Goal: Transaction & Acquisition: Obtain resource

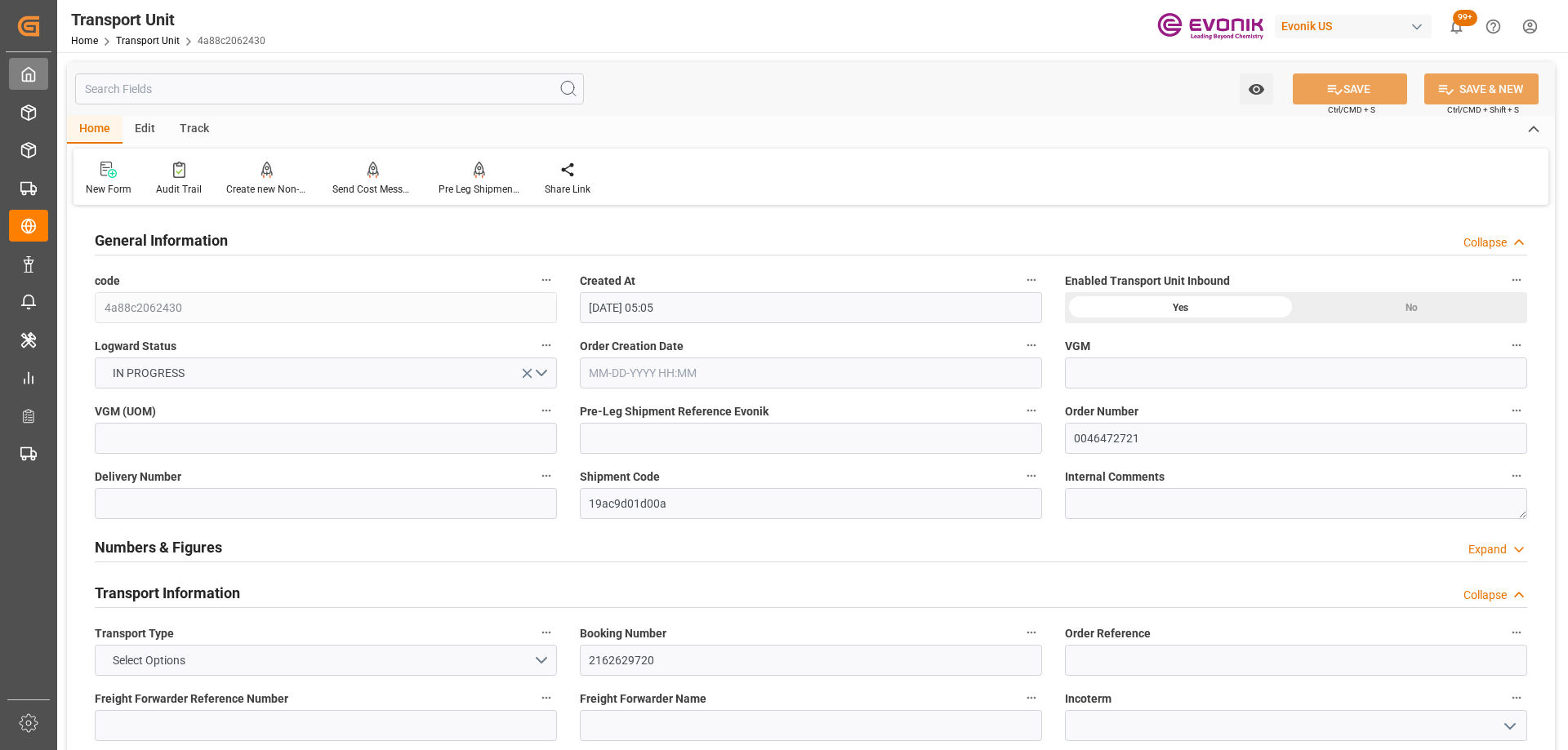
scroll to position [1632, 0]
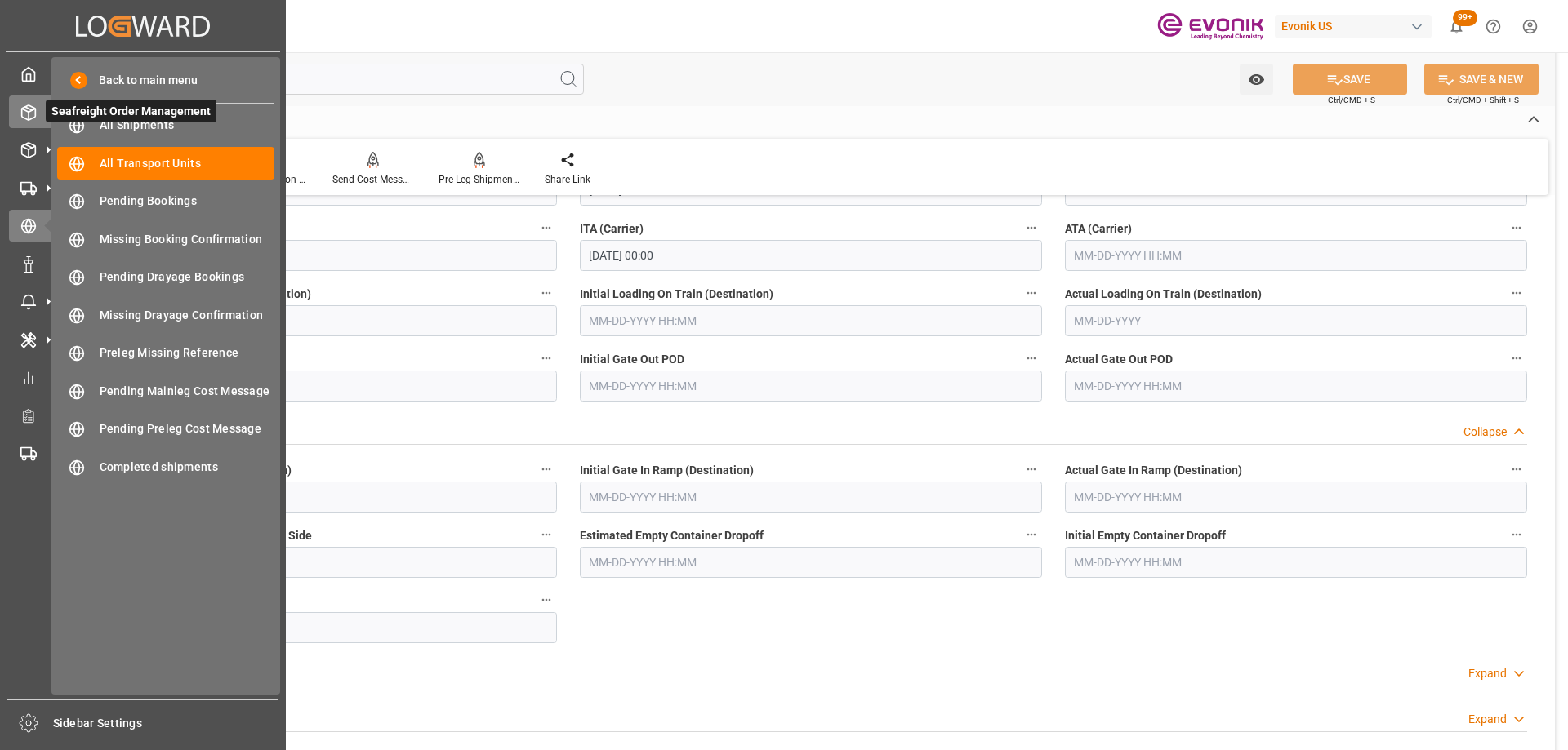
click at [31, 127] on div "Seafreight Order Management Seafreight Order Management" at bounding box center [143, 111] width 268 height 31
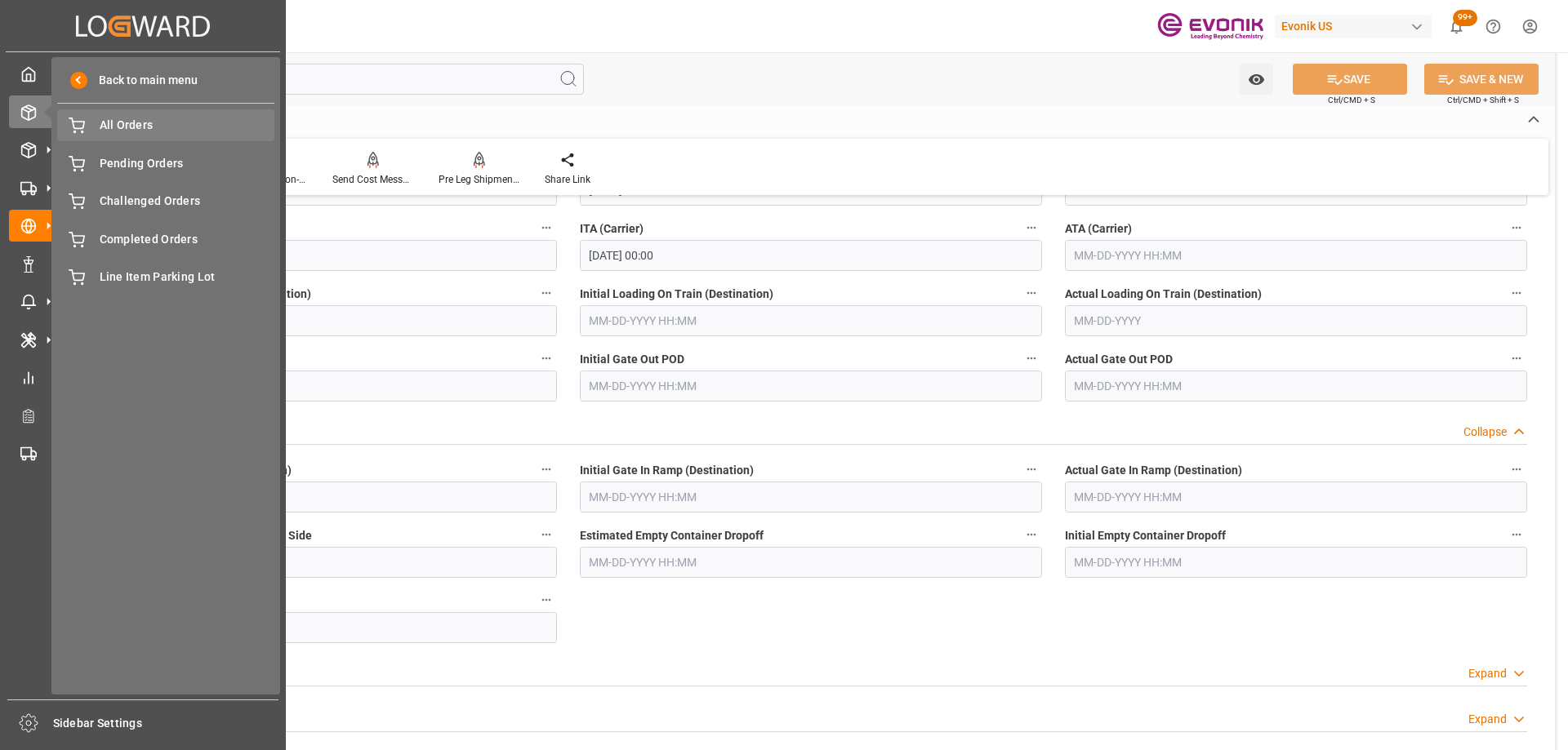
click at [127, 126] on span "All Orders" at bounding box center [187, 125] width 175 height 17
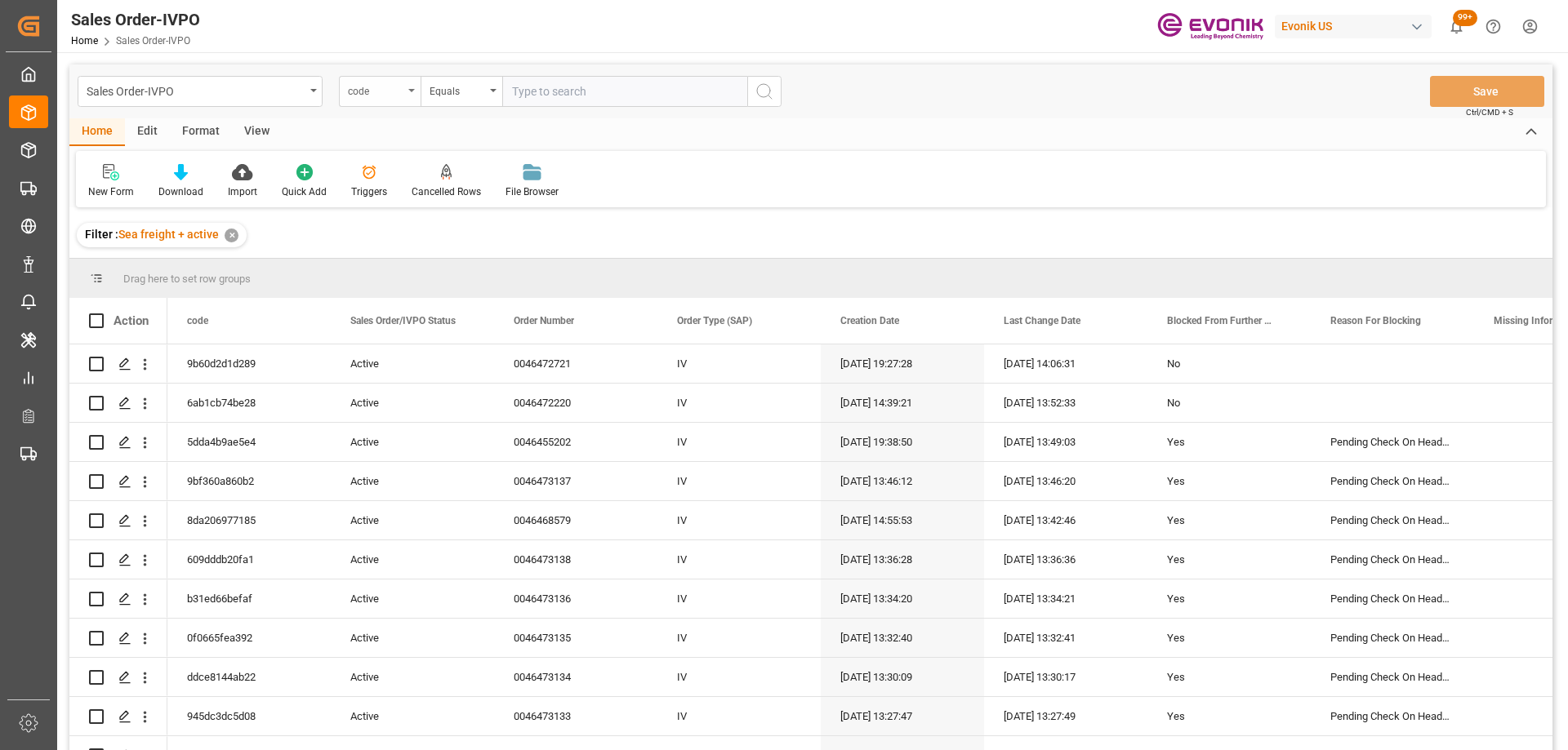
click at [404, 89] on div "code" at bounding box center [380, 91] width 82 height 31
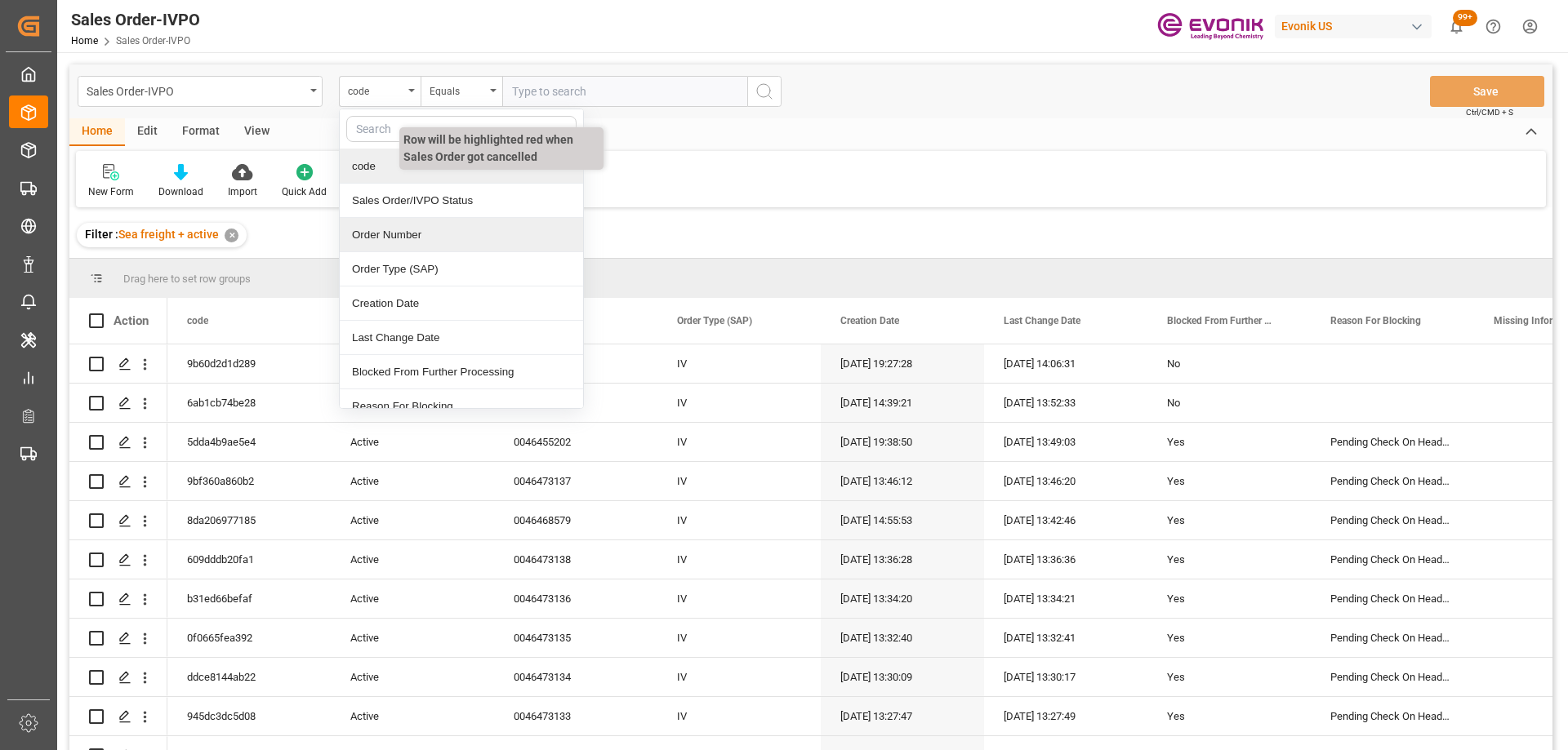
drag, startPoint x: 441, startPoint y: 232, endPoint x: 478, endPoint y: 195, distance: 52.3
click at [440, 232] on div "Order Number" at bounding box center [461, 234] width 243 height 34
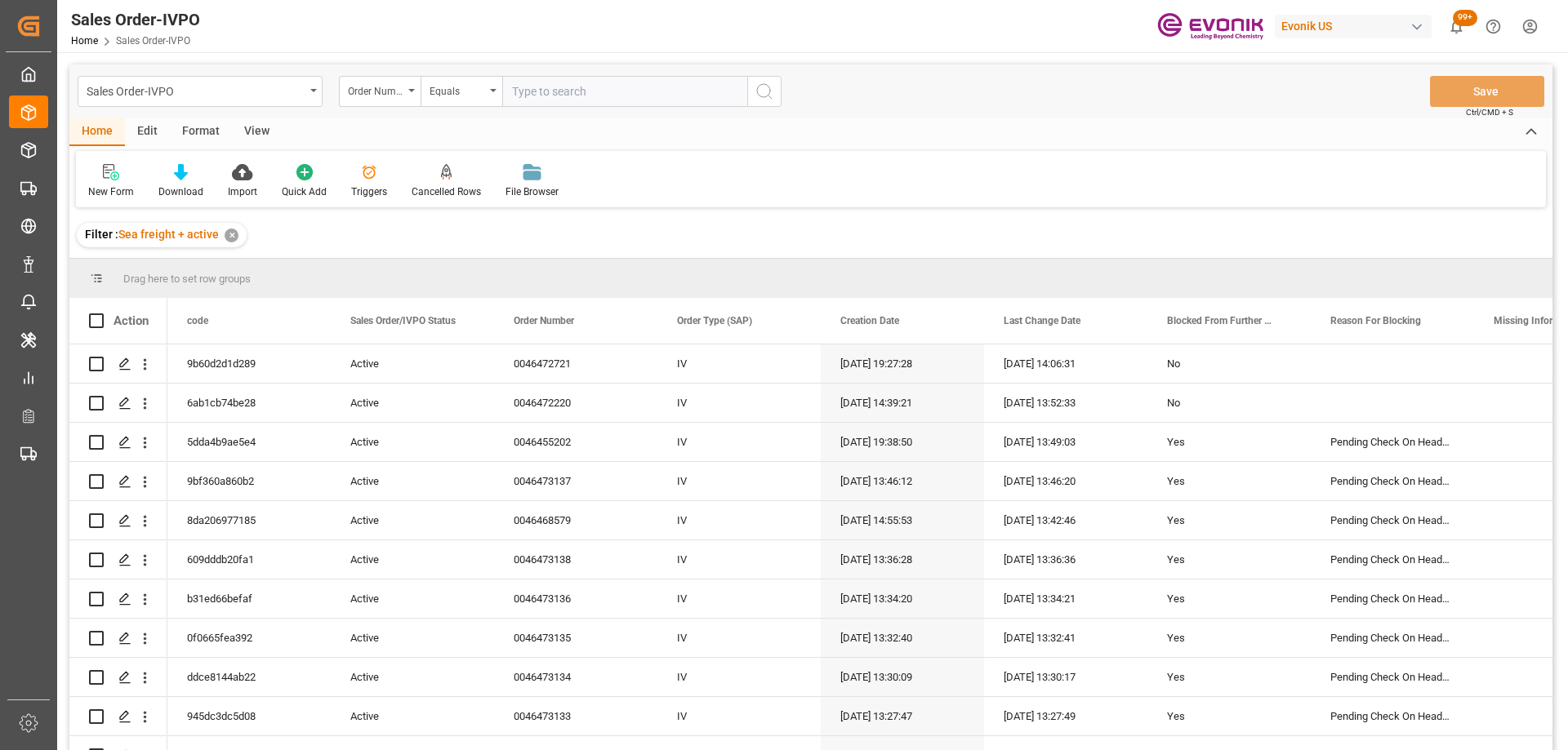
click at [546, 97] on input "text" at bounding box center [625, 91] width 245 height 31
paste input "46471822"
type input "0046471822"
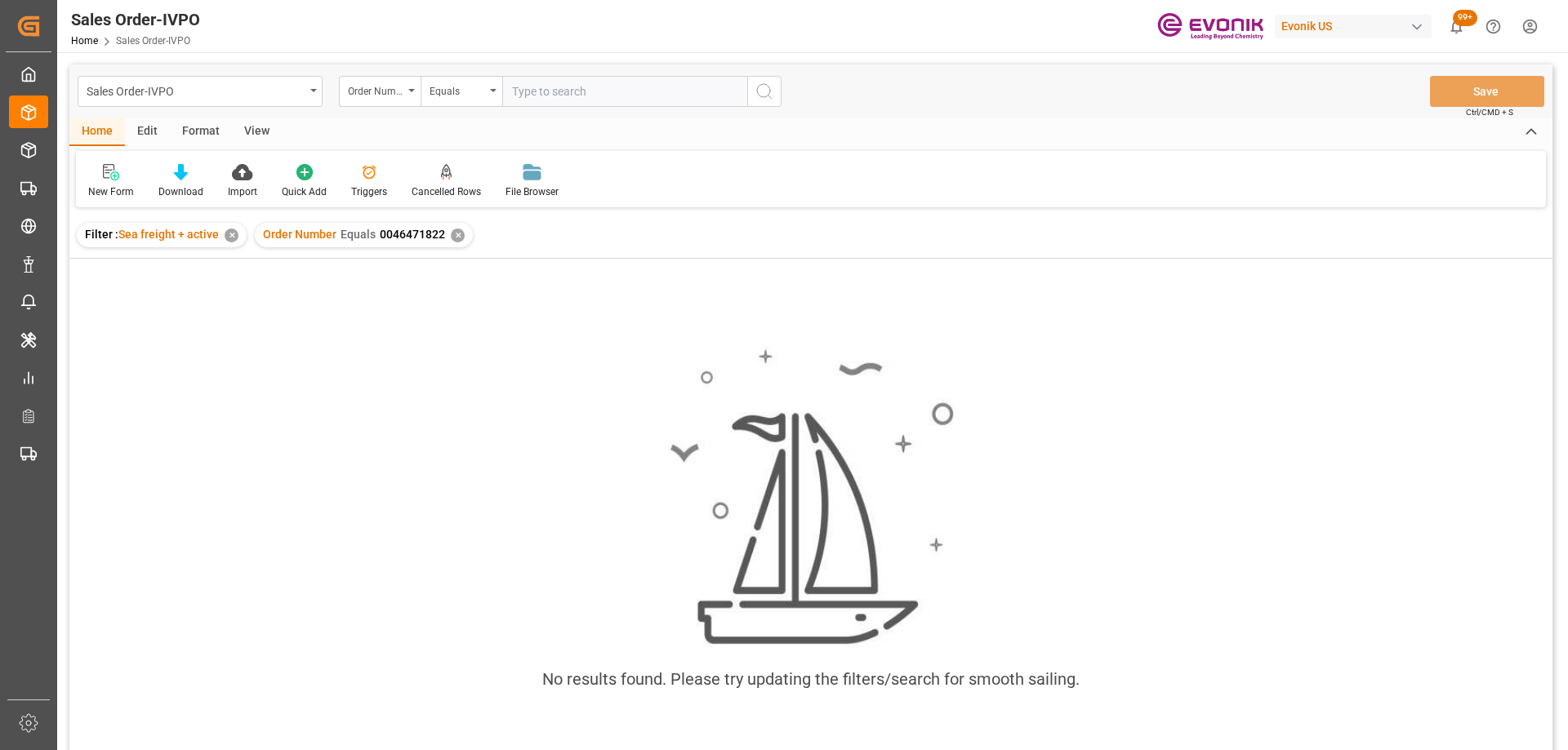
click at [225, 237] on div "✕" at bounding box center [231, 235] width 14 height 14
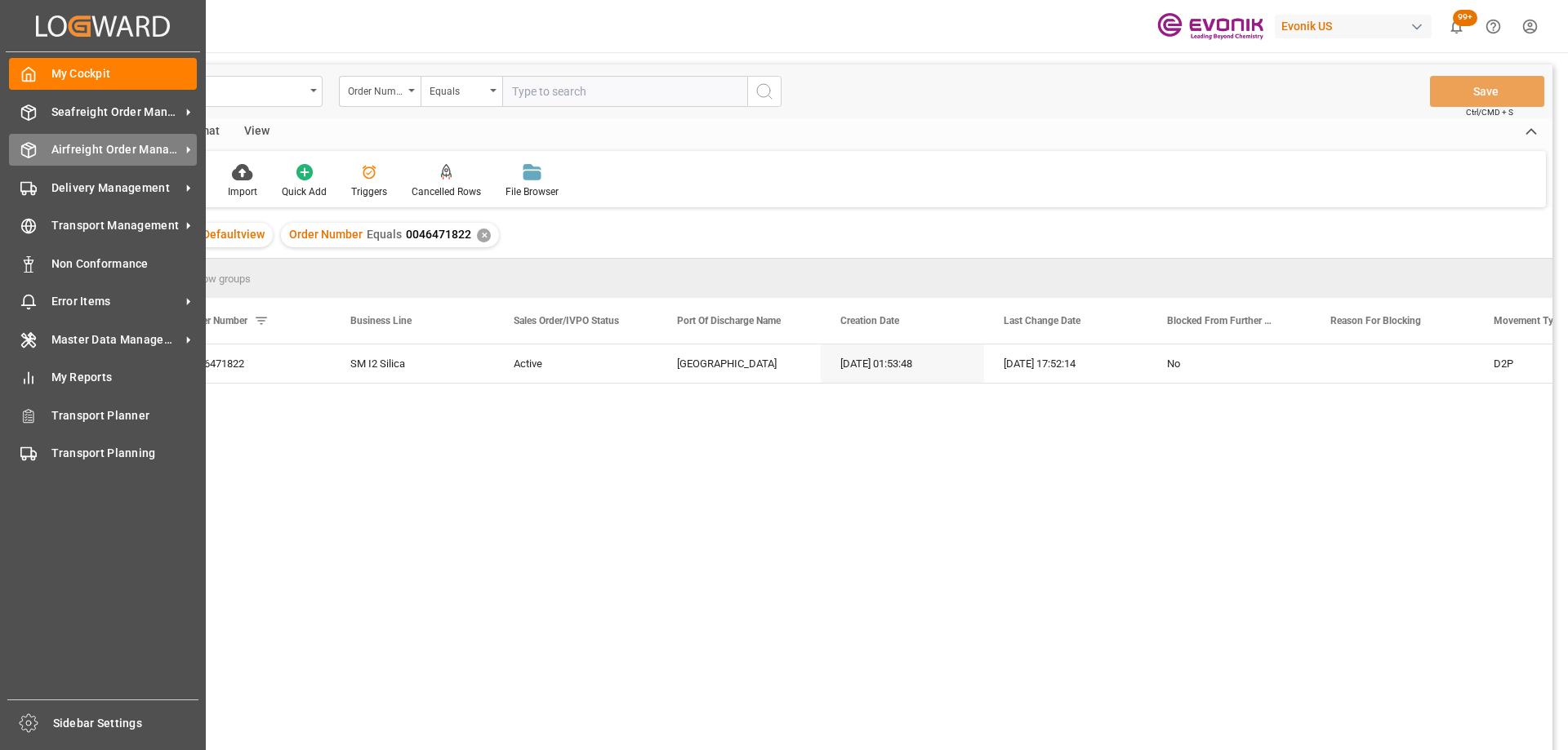
click at [83, 155] on span "Airfreight Order Management" at bounding box center [116, 150] width 129 height 17
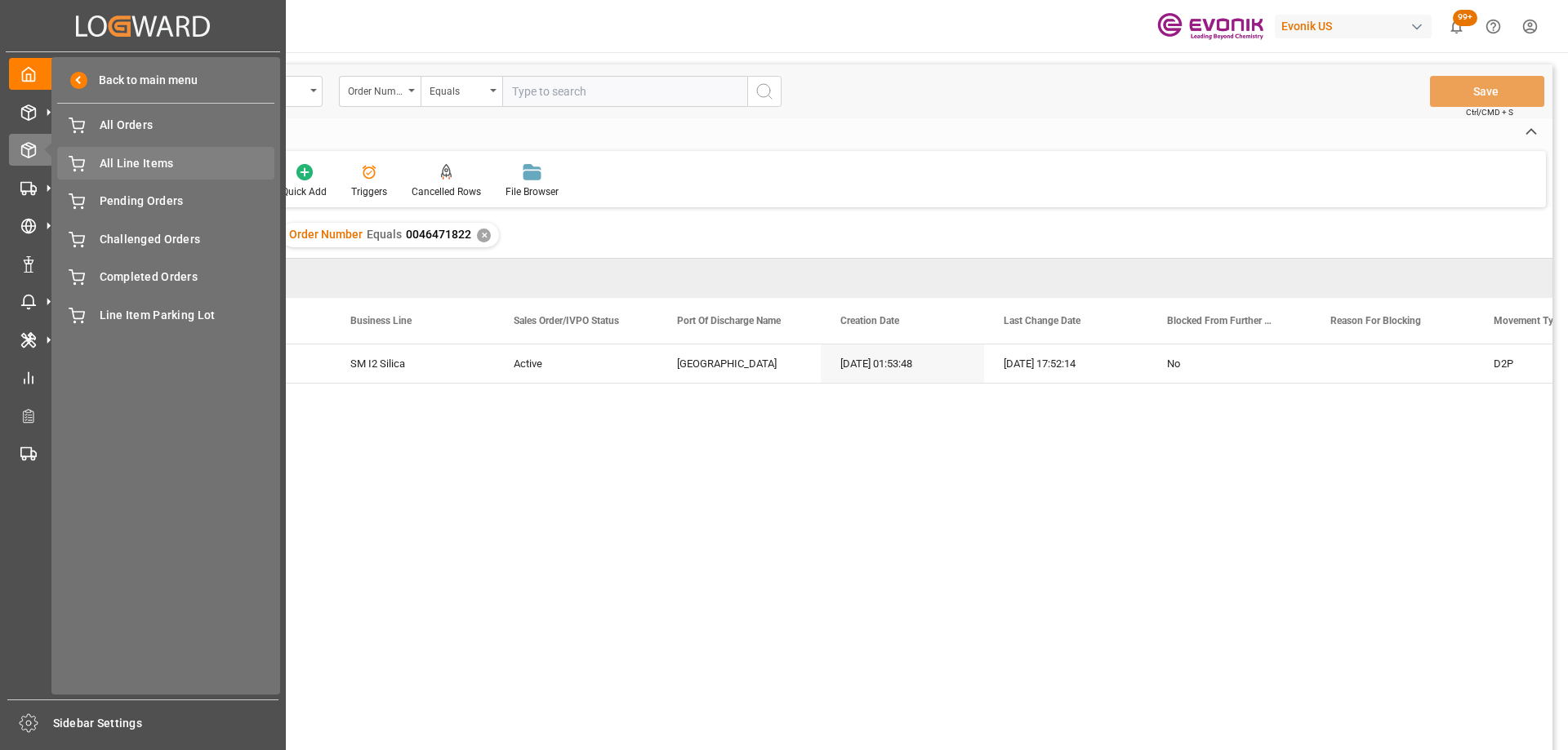
click at [166, 162] on span "All Line Items" at bounding box center [187, 163] width 175 height 17
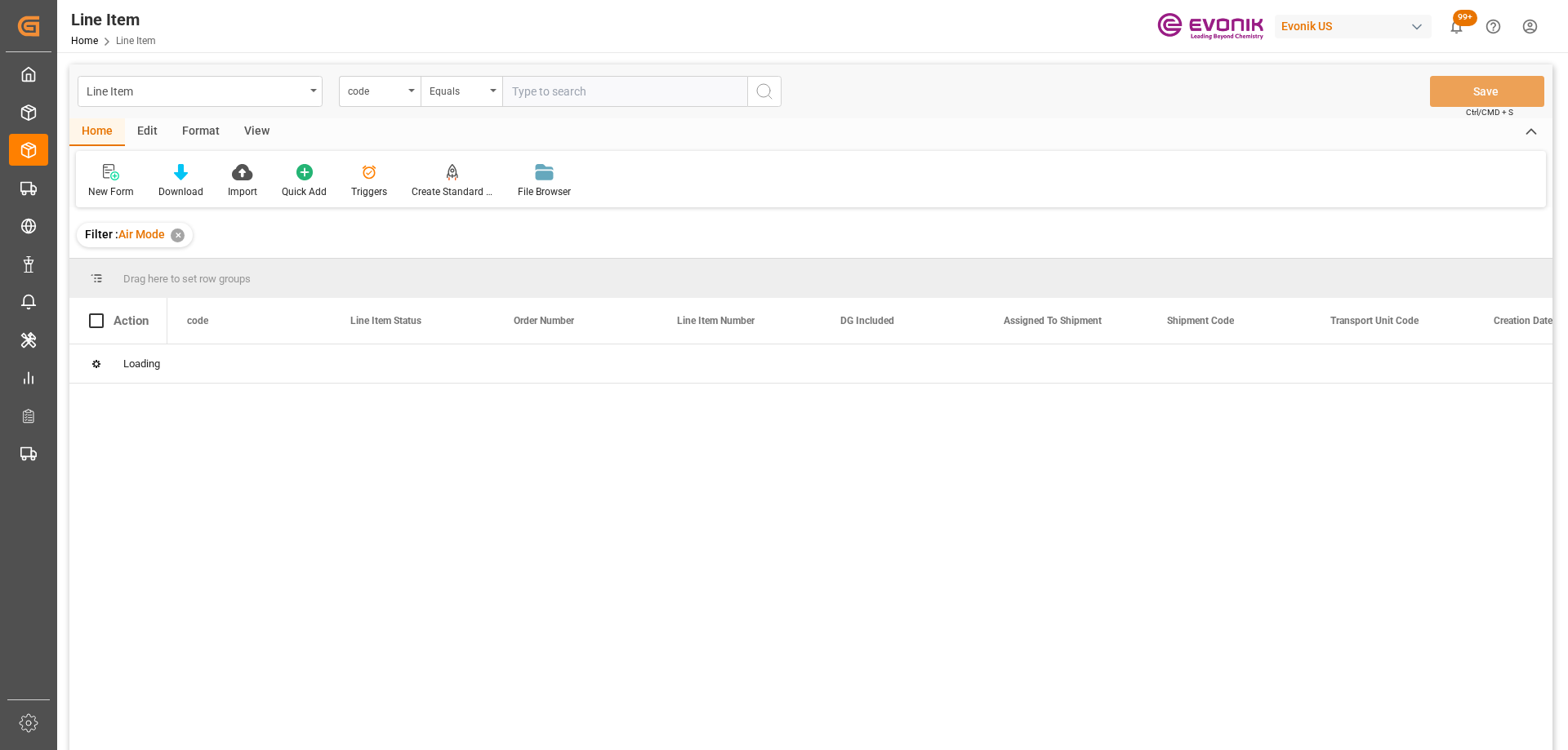
click at [365, 93] on div "code" at bounding box center [375, 89] width 55 height 19
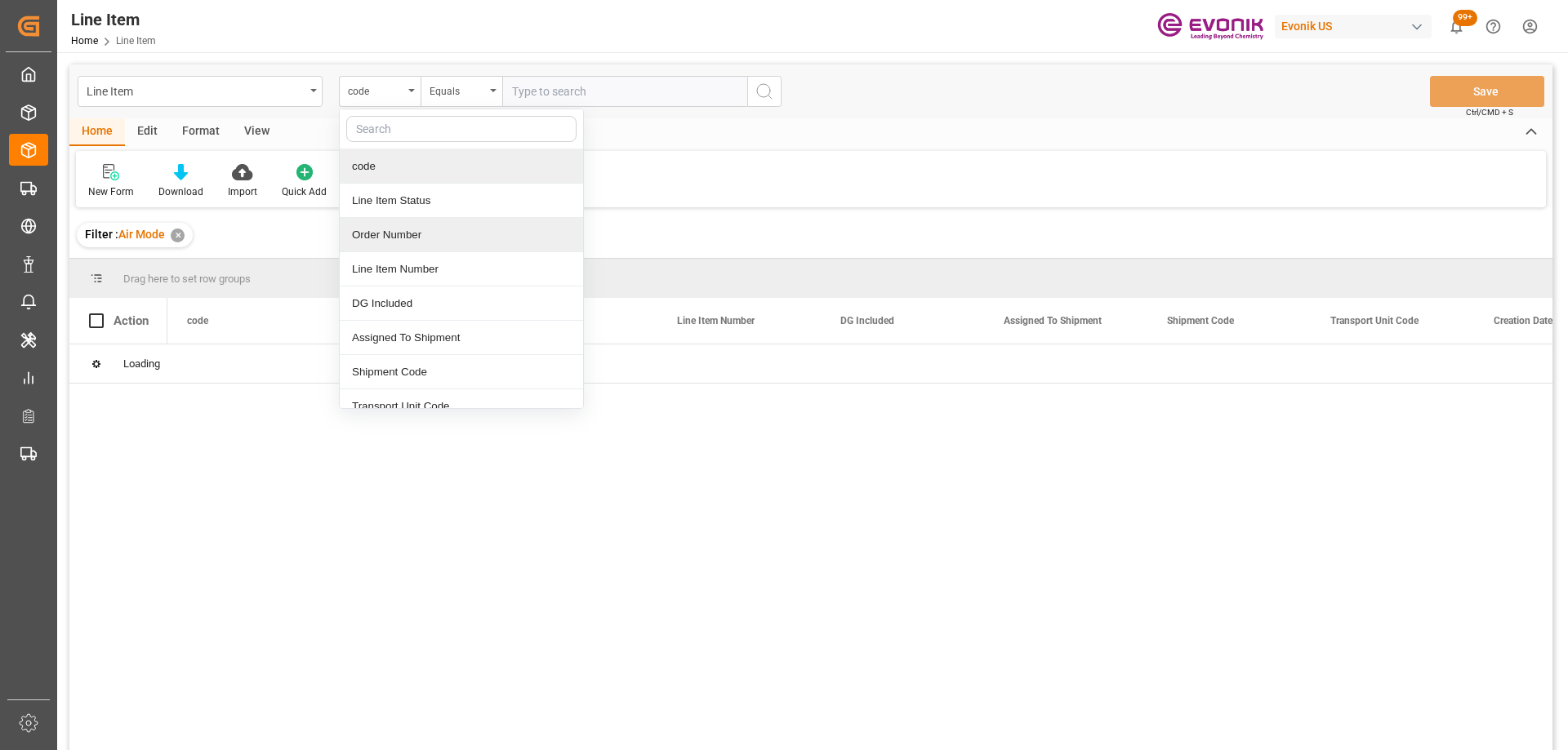
click at [387, 232] on div "Order Number" at bounding box center [461, 234] width 243 height 34
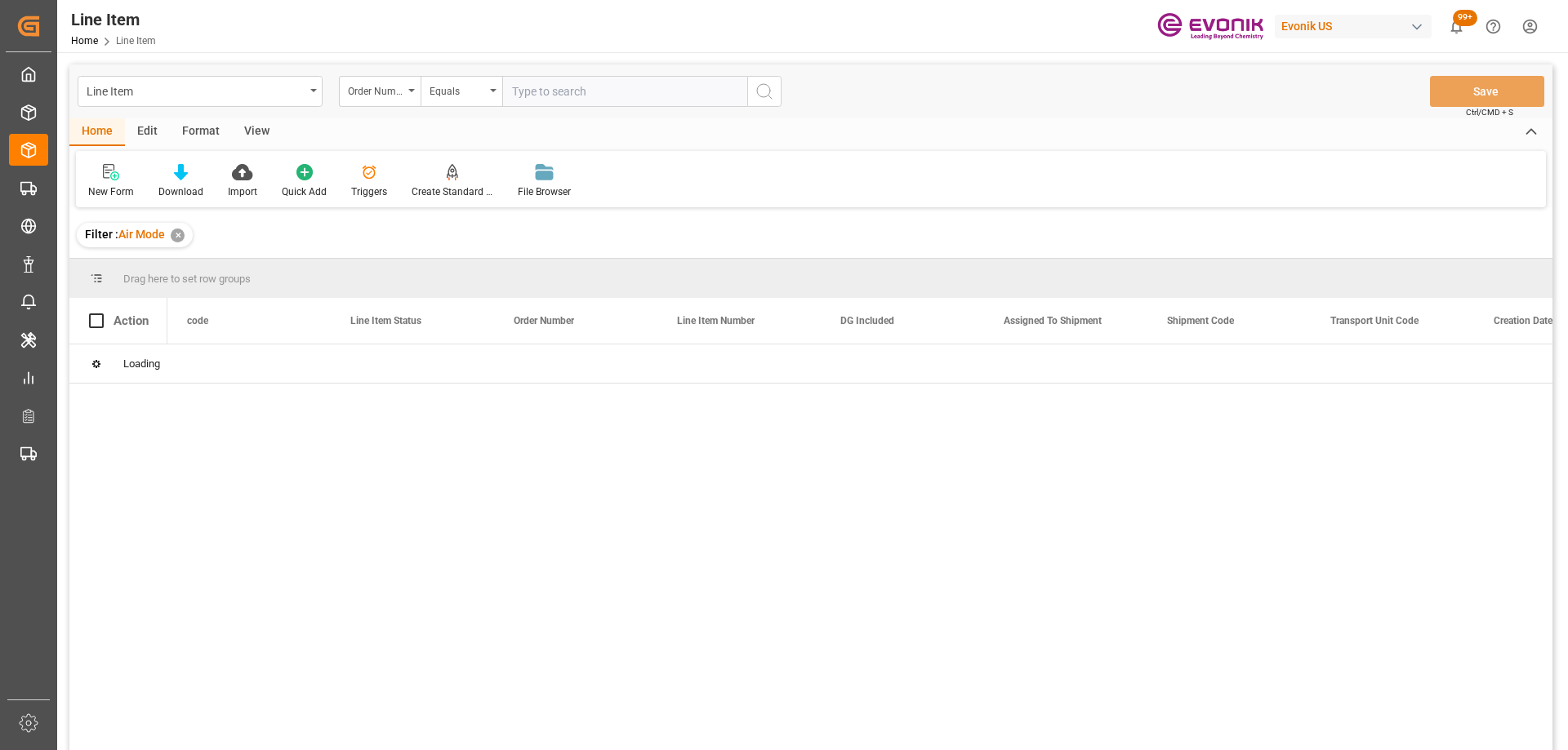
click at [544, 103] on input "text" at bounding box center [625, 91] width 245 height 31
paste input "46471822"
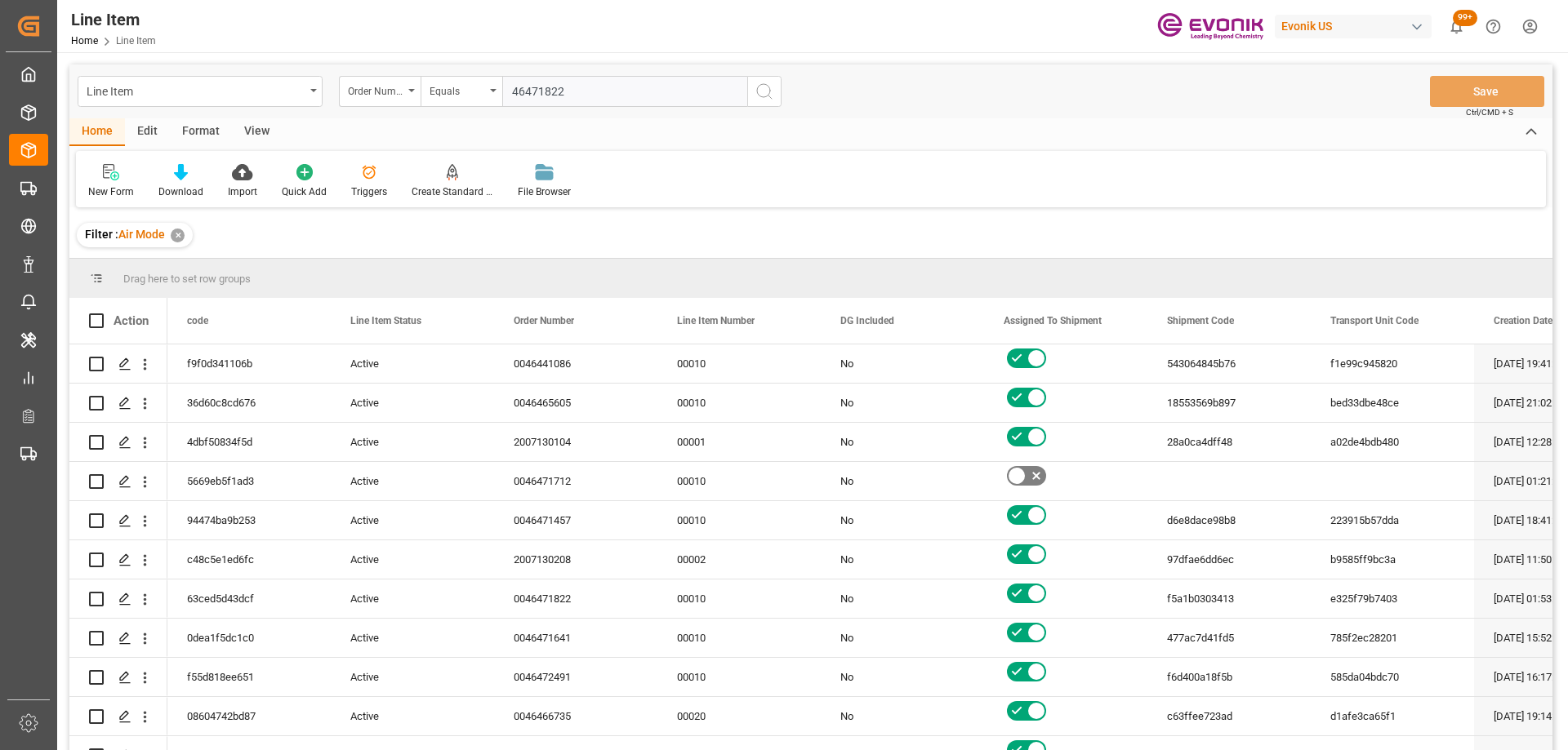
click at [512, 91] on input "46471822" at bounding box center [625, 91] width 245 height 31
type input "0046471822"
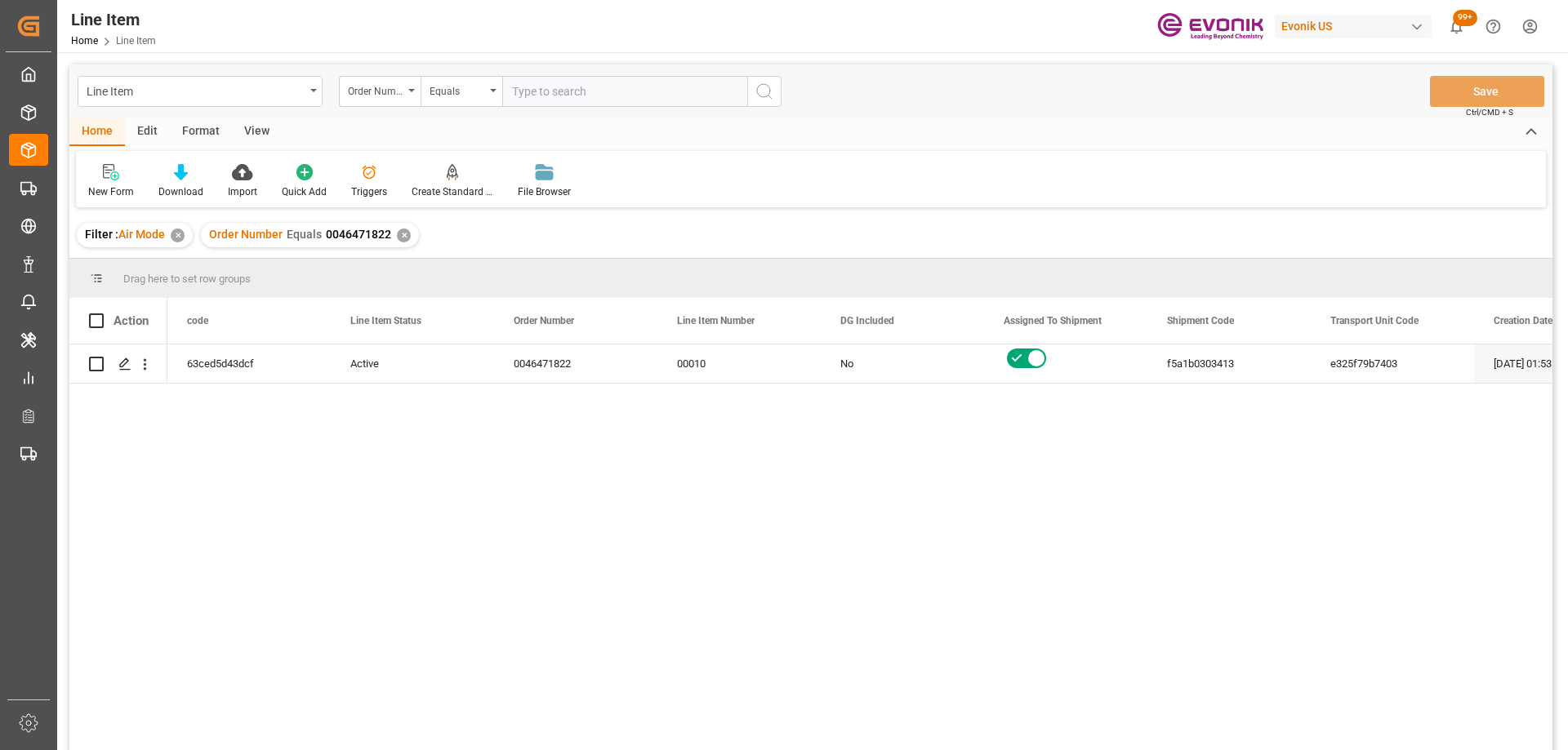
click at [265, 132] on div "View" at bounding box center [257, 132] width 50 height 28
click at [201, 181] on div "Standard Templates" at bounding box center [185, 180] width 106 height 36
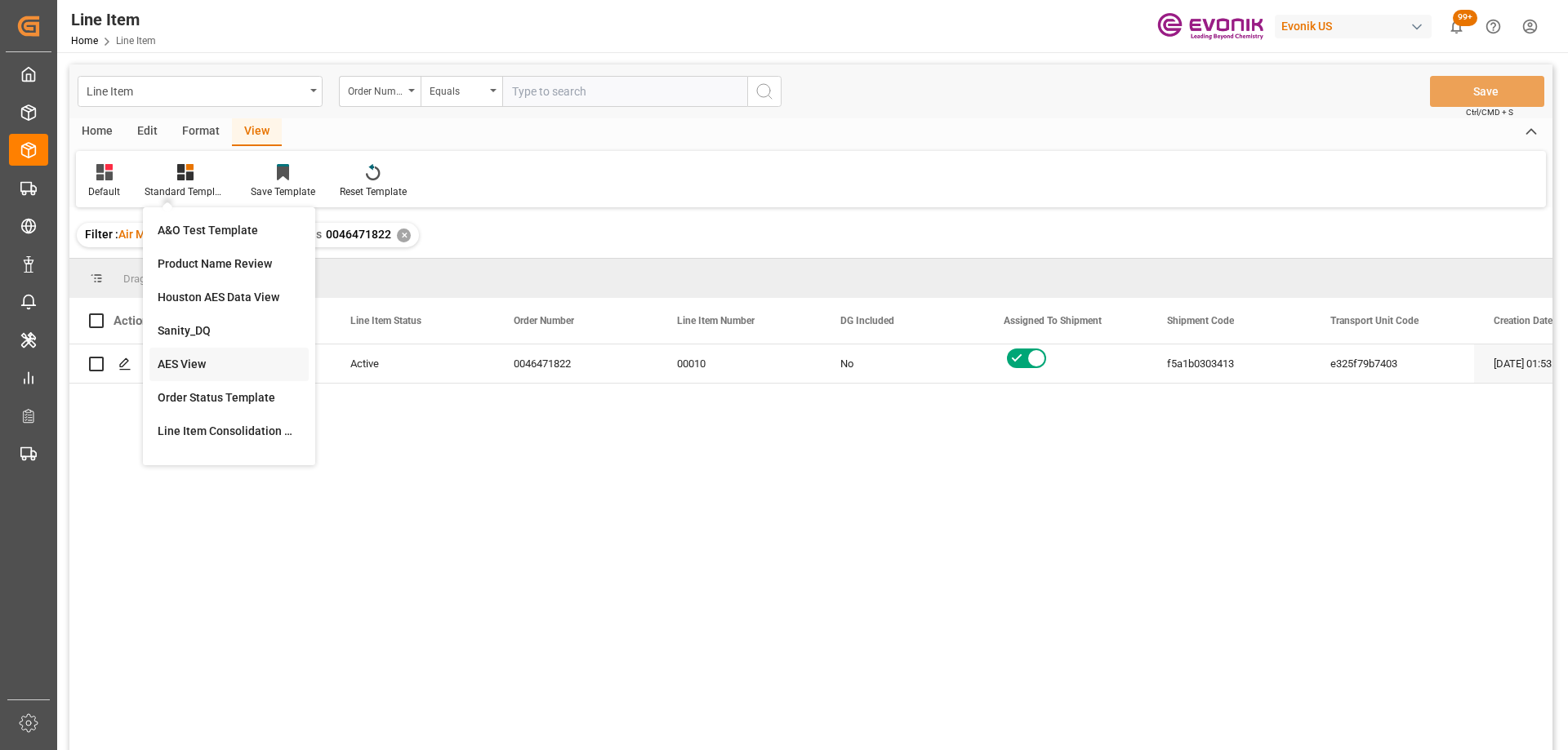
click at [202, 356] on div "AES View" at bounding box center [228, 364] width 143 height 17
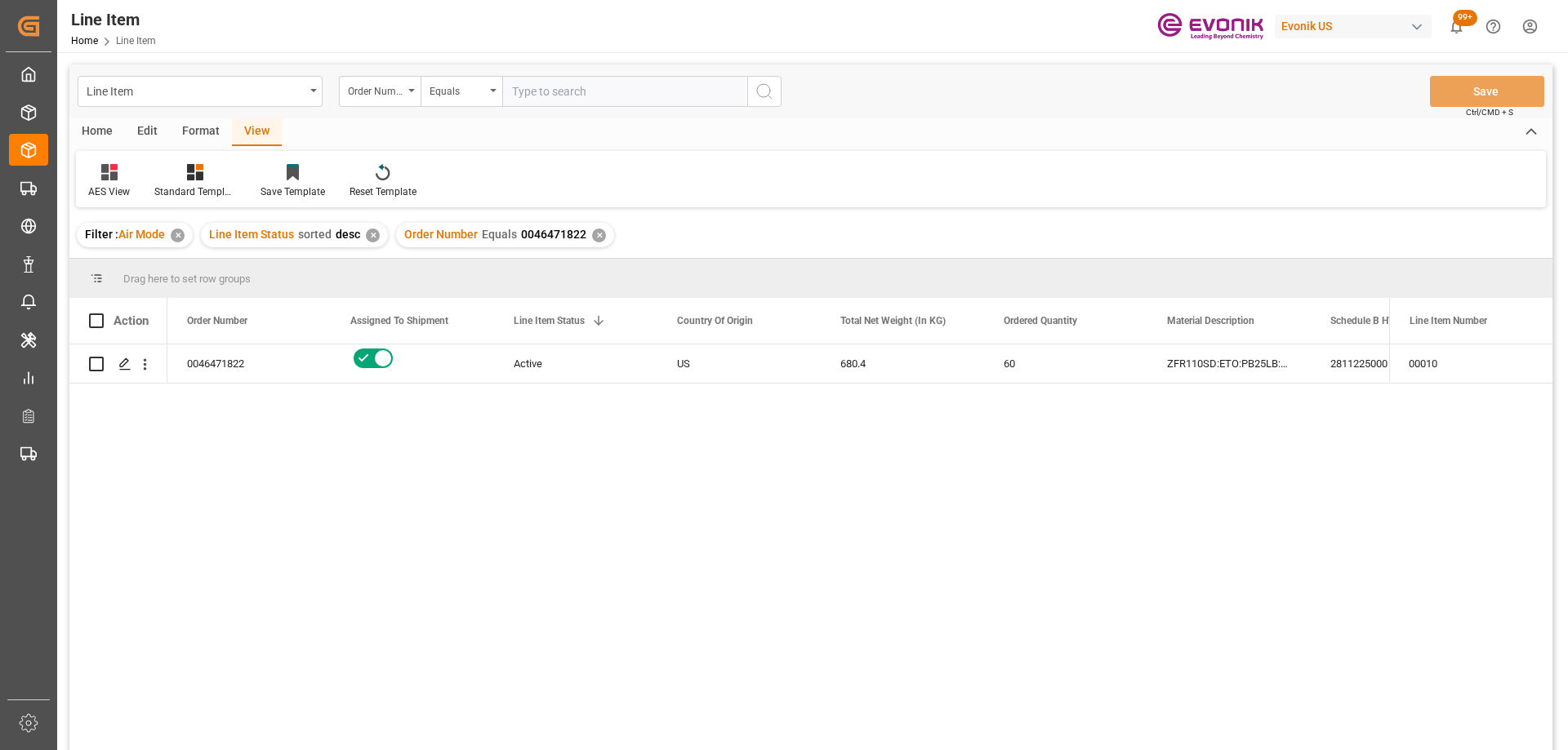
click at [158, 127] on div "Edit" at bounding box center [147, 132] width 45 height 28
click at [204, 135] on div "Format" at bounding box center [200, 132] width 62 height 28
click at [113, 141] on div "Home" at bounding box center [97, 132] width 55 height 28
click at [165, 189] on div "Download" at bounding box center [180, 192] width 45 height 15
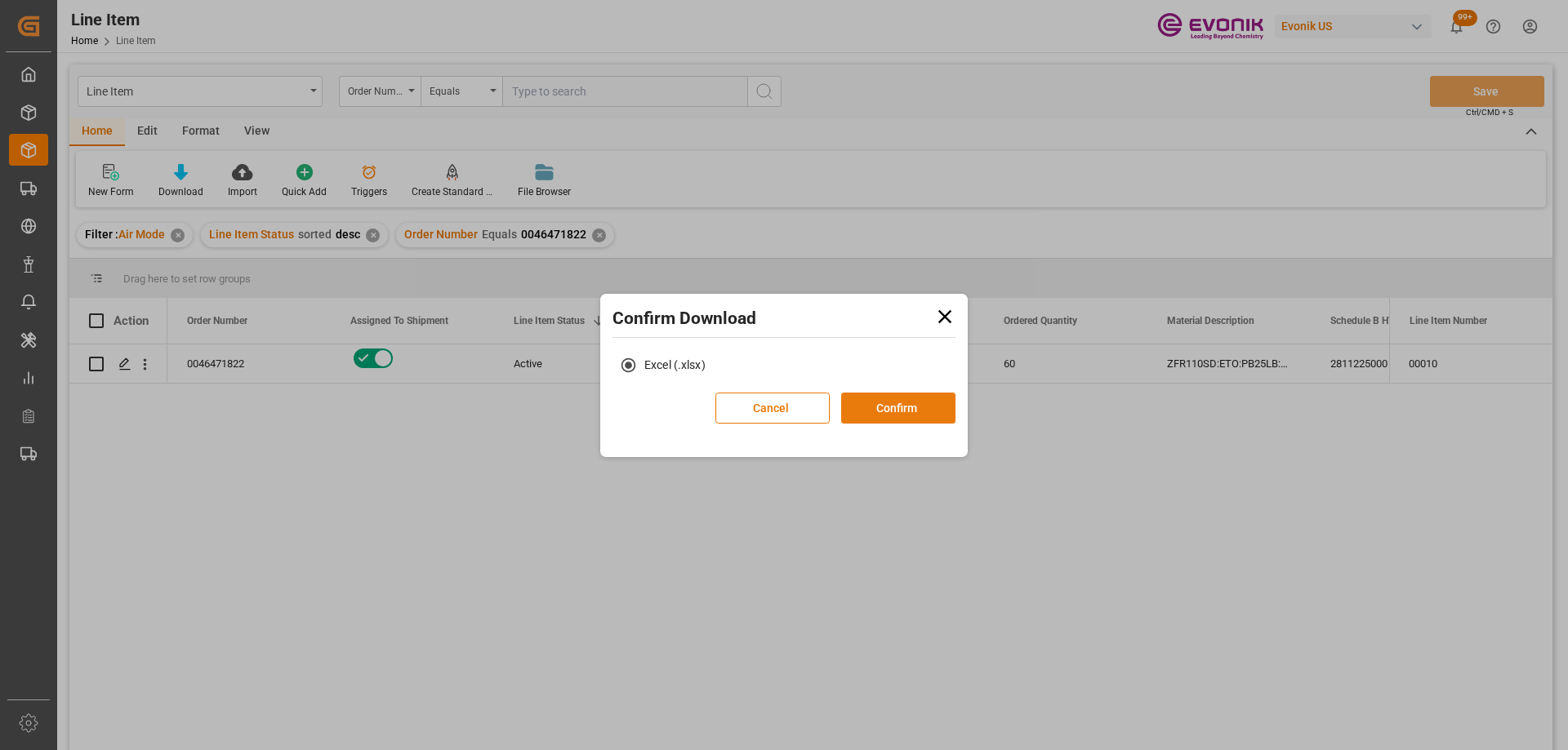
click at [898, 408] on button "Confirm" at bounding box center [898, 408] width 114 height 31
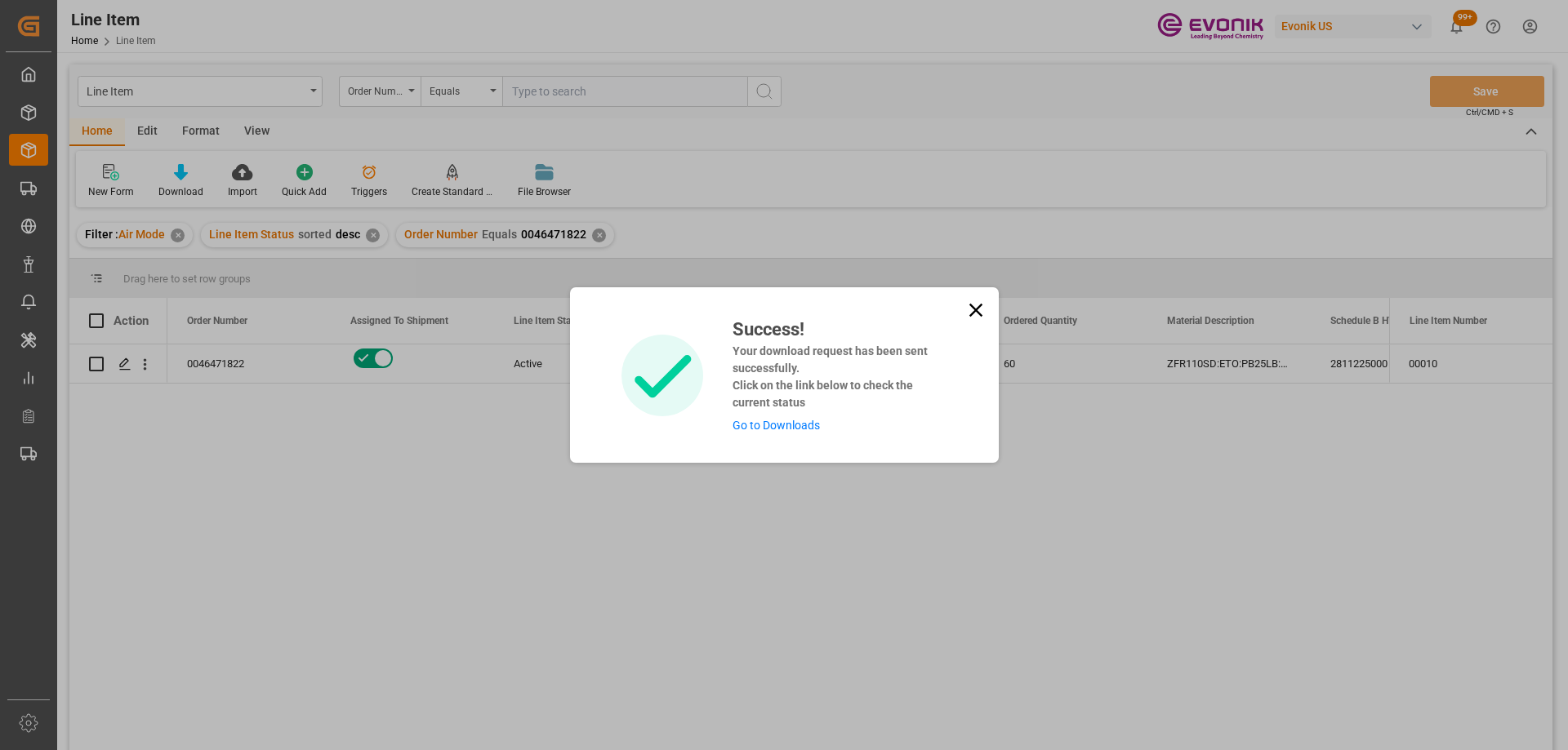
click at [798, 424] on link "Go to Downloads" at bounding box center [776, 425] width 88 height 13
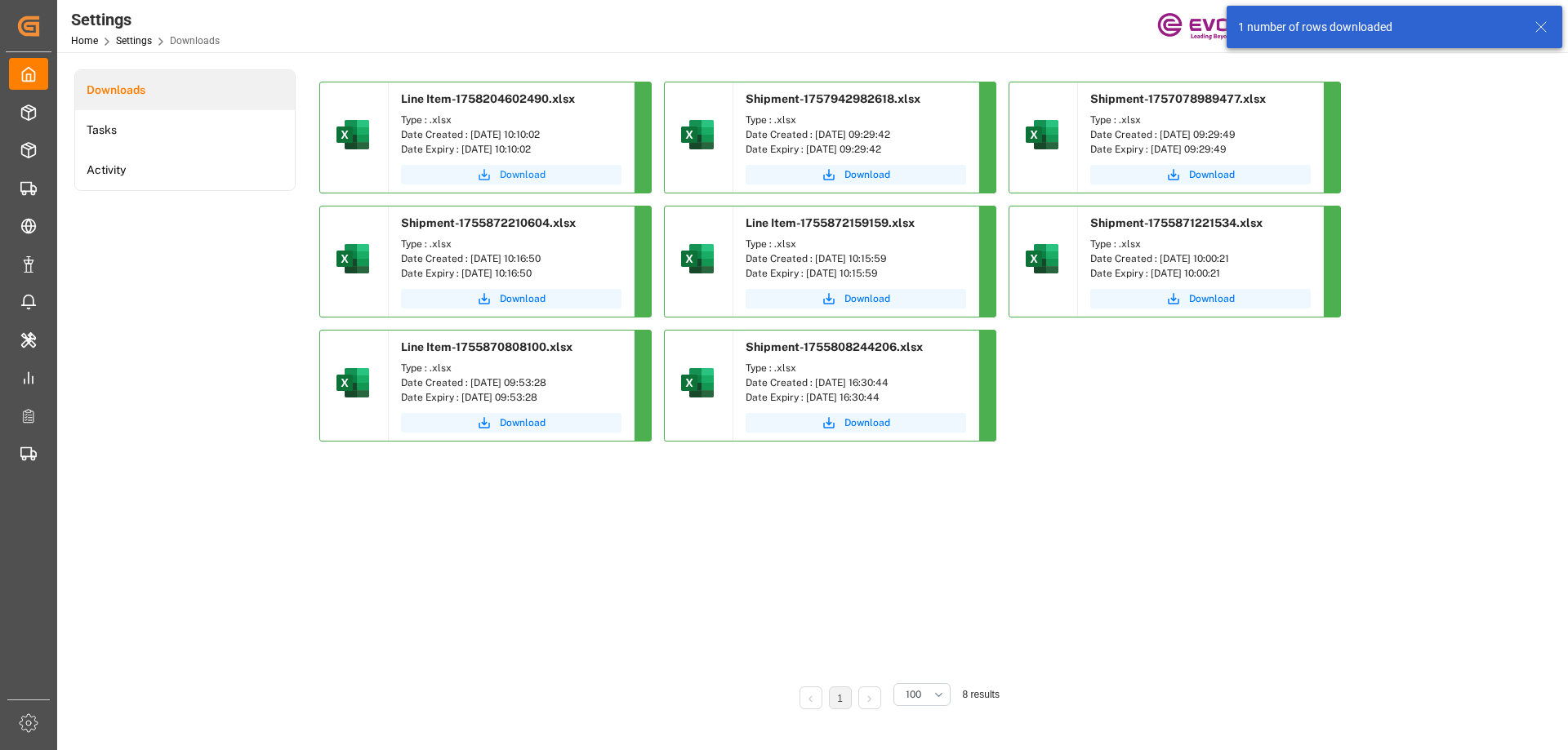
click at [519, 177] on span "Download" at bounding box center [522, 174] width 46 height 15
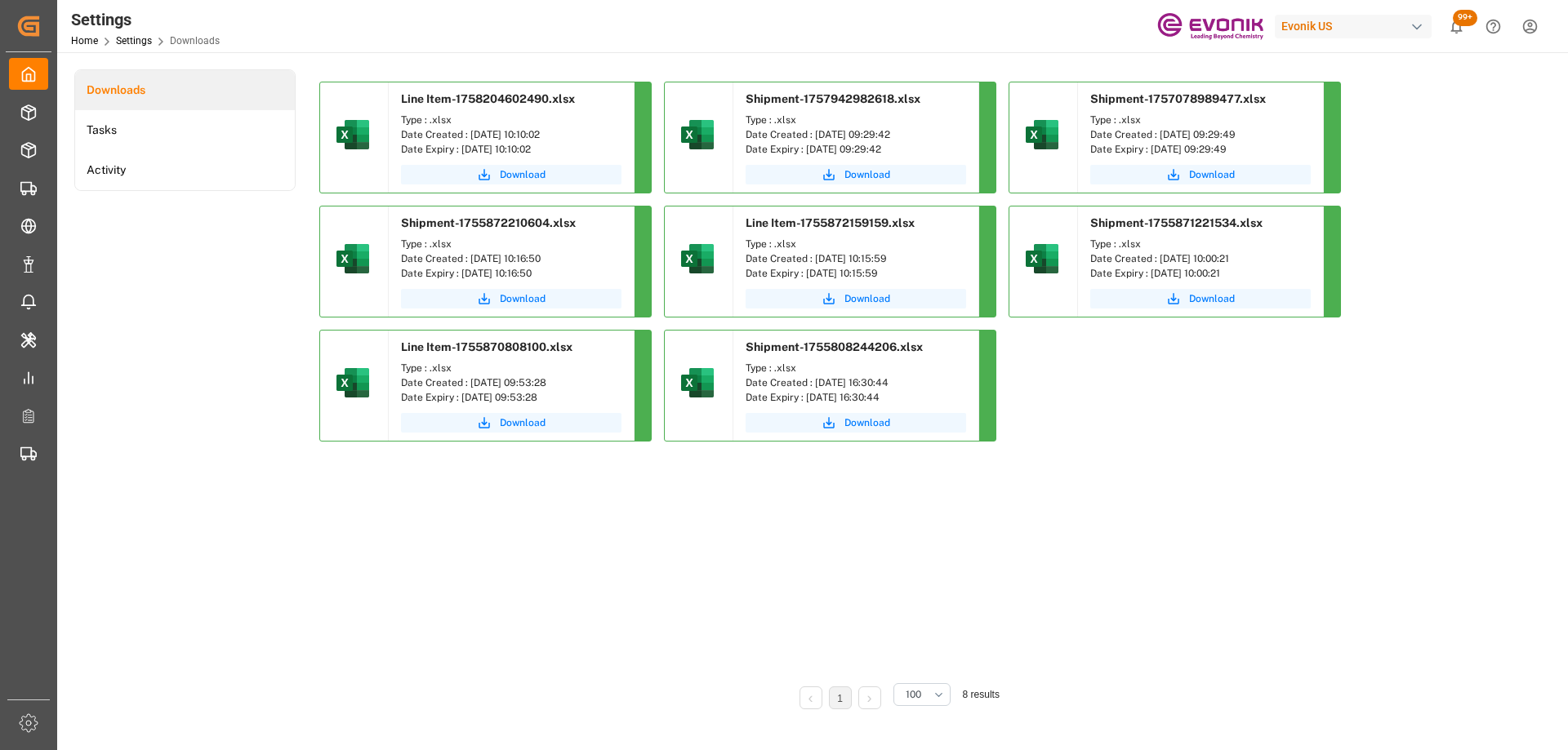
click at [228, 512] on div "Downloads Tasks Activity" at bounding box center [185, 400] width 221 height 662
